Goal: Obtain resource: Obtain resource

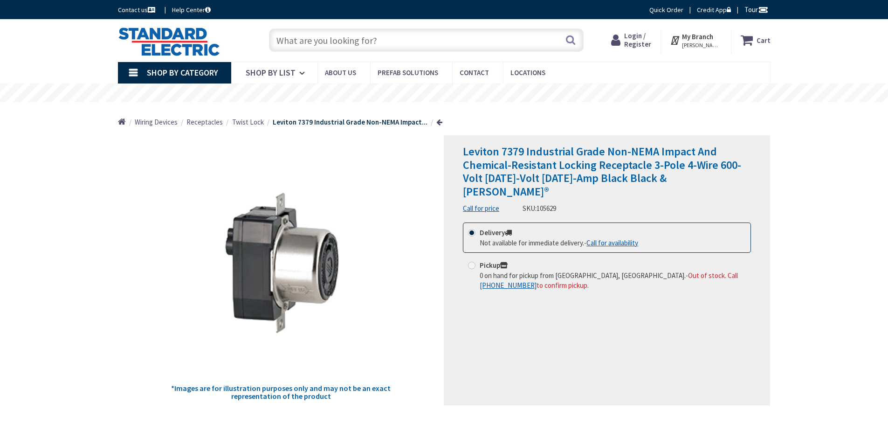
type input "[STREET_ADDRESS]"
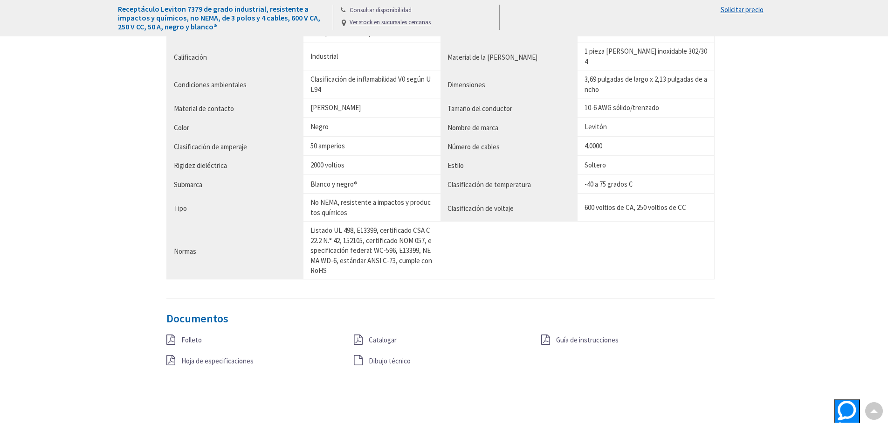
scroll to position [746, 0]
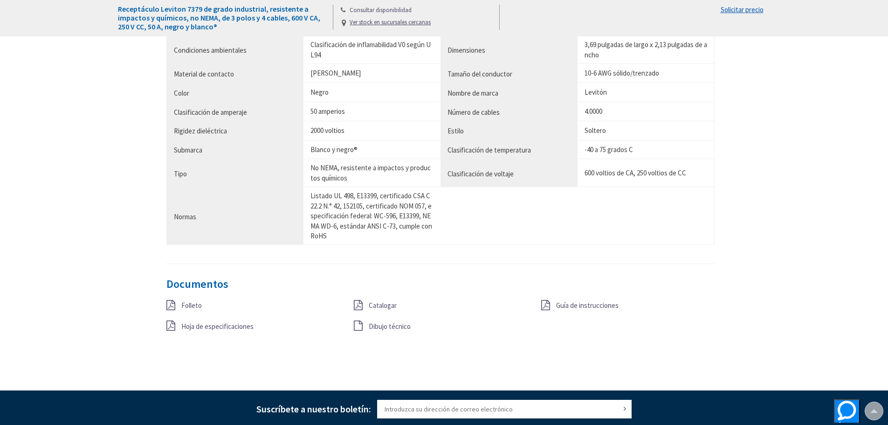
click at [225, 322] on font "Hoja de especificaciones" at bounding box center [217, 326] width 72 height 9
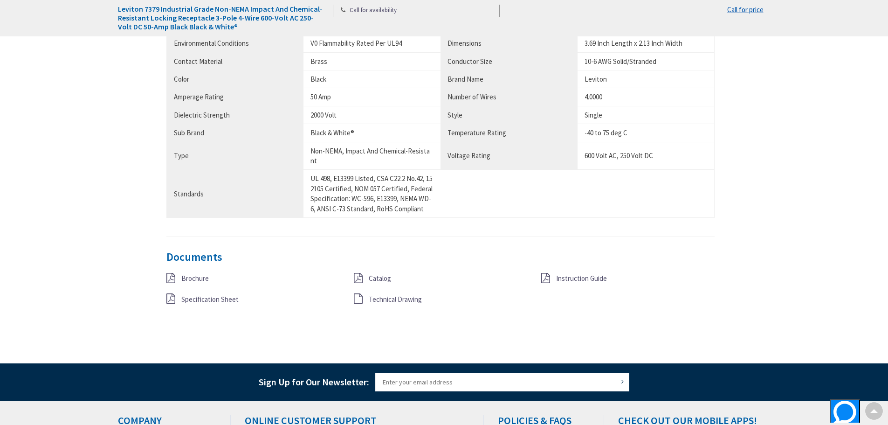
scroll to position [711, 0]
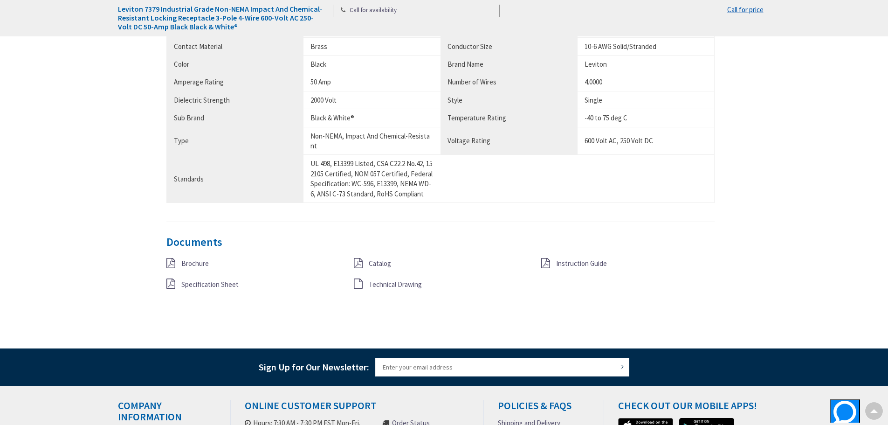
click at [377, 285] on span "Technical Drawing" at bounding box center [395, 284] width 53 height 9
click at [185, 263] on span "Brochure" at bounding box center [194, 263] width 27 height 9
